Goal: Check status: Check status

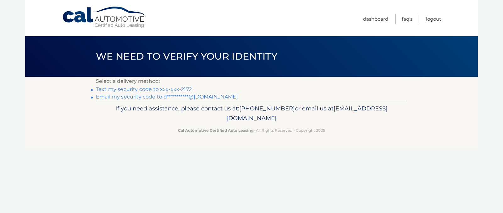
click at [161, 89] on link "Text my security code to xxx-xxx-2172" at bounding box center [144, 89] width 96 height 6
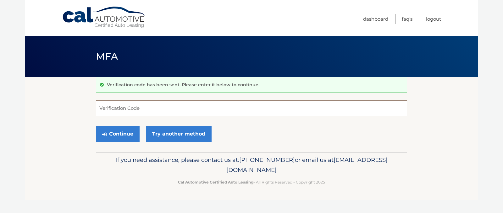
click at [108, 113] on input "Verification Code" at bounding box center [251, 109] width 311 height 16
type input "799423"
click at [119, 136] on button "Continue" at bounding box center [118, 134] width 44 height 16
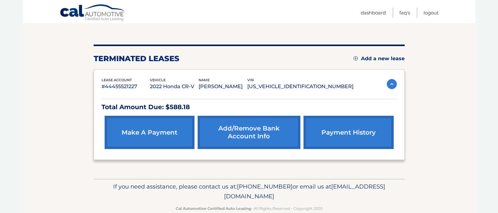
scroll to position [74, 0]
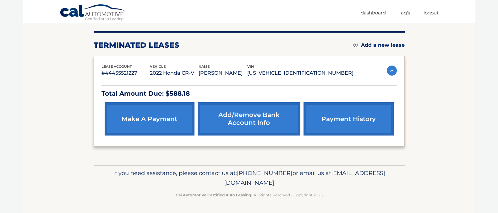
click at [331, 118] on link "payment history" at bounding box center [349, 119] width 90 height 33
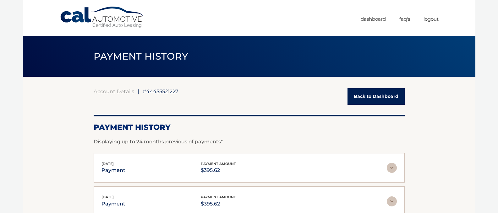
click at [378, 97] on link "Back to Dashboard" at bounding box center [376, 96] width 57 height 17
